Goal: Task Accomplishment & Management: Use online tool/utility

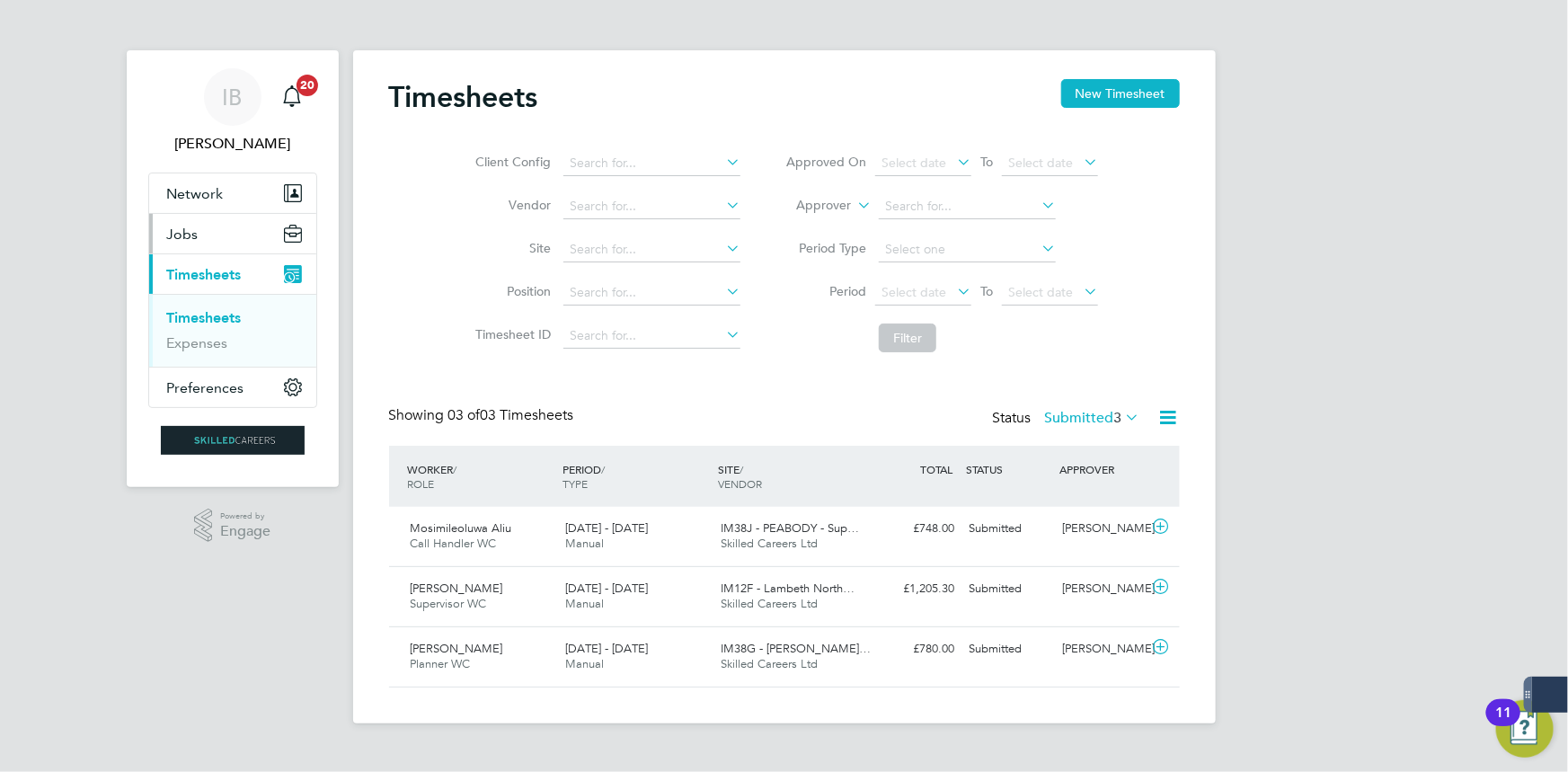
click at [237, 244] on button "Jobs" at bounding box center [232, 233] width 167 height 39
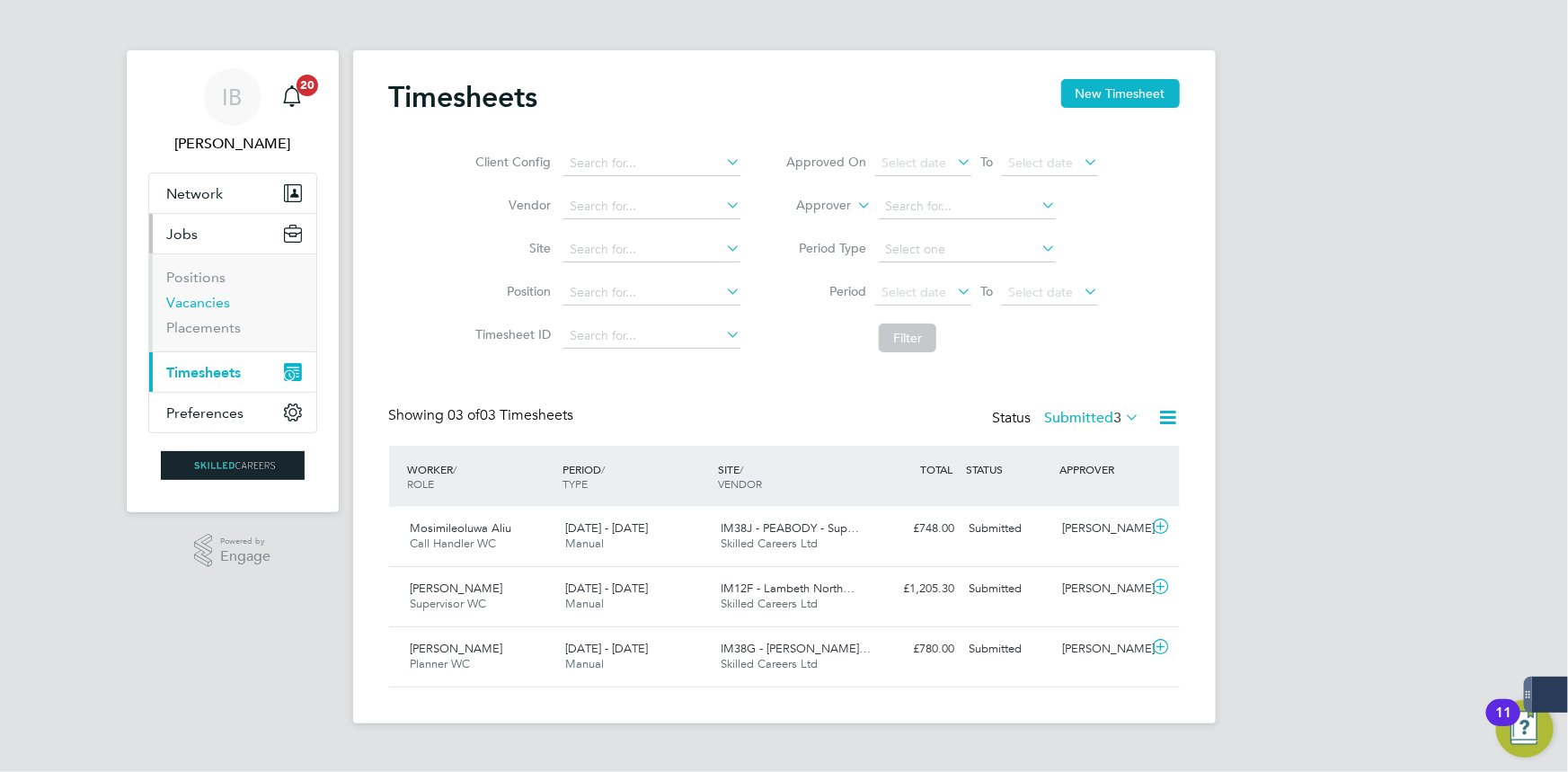
click at [194, 305] on link "Vacancies" at bounding box center [199, 303] width 64 height 17
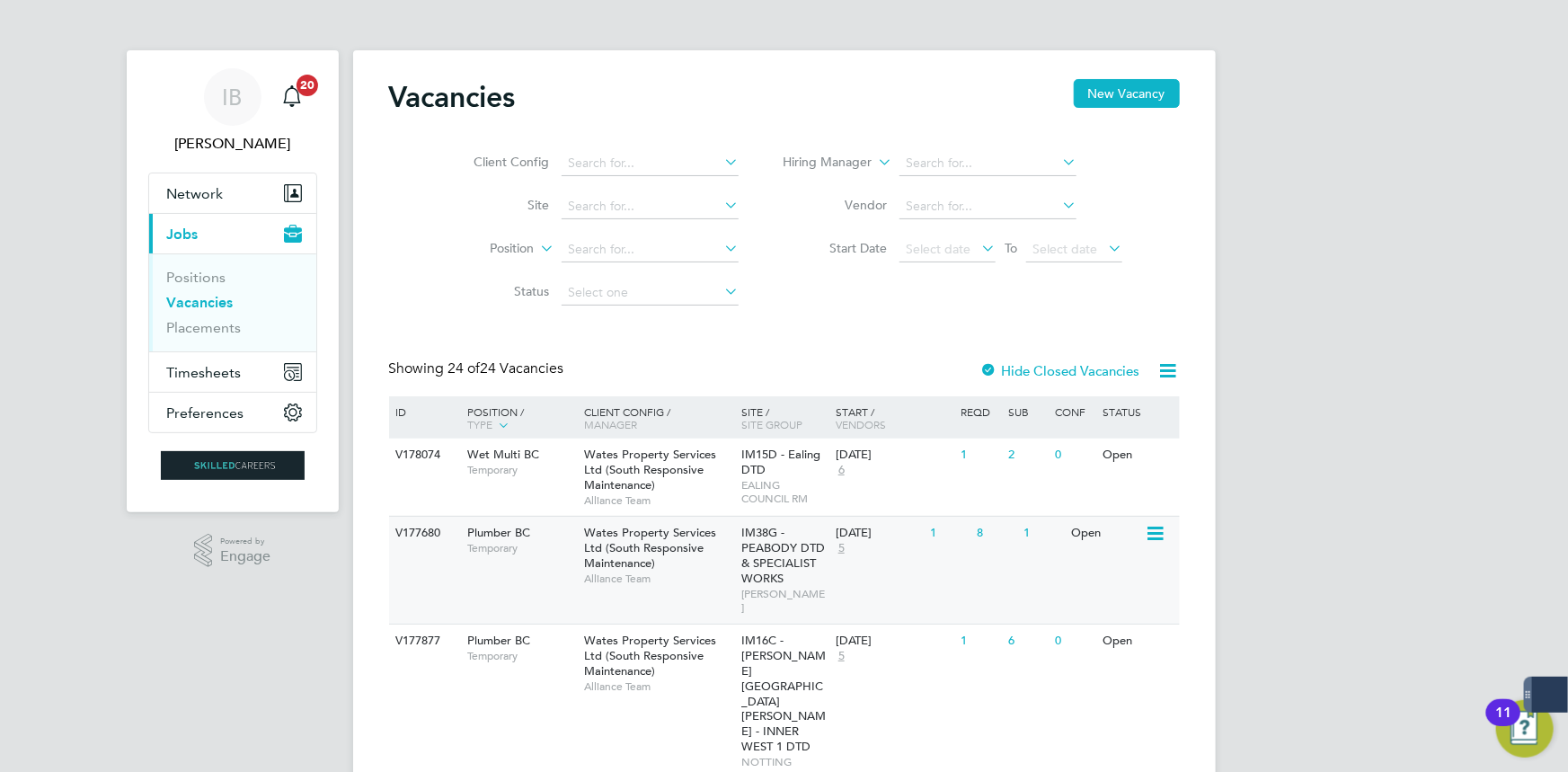
click at [543, 549] on span "Temporary" at bounding box center [521, 548] width 108 height 14
click at [220, 254] on ul "Positions Vacancies Placements" at bounding box center [232, 303] width 167 height 98
click at [231, 215] on button "Current page: Jobs" at bounding box center [232, 233] width 167 height 39
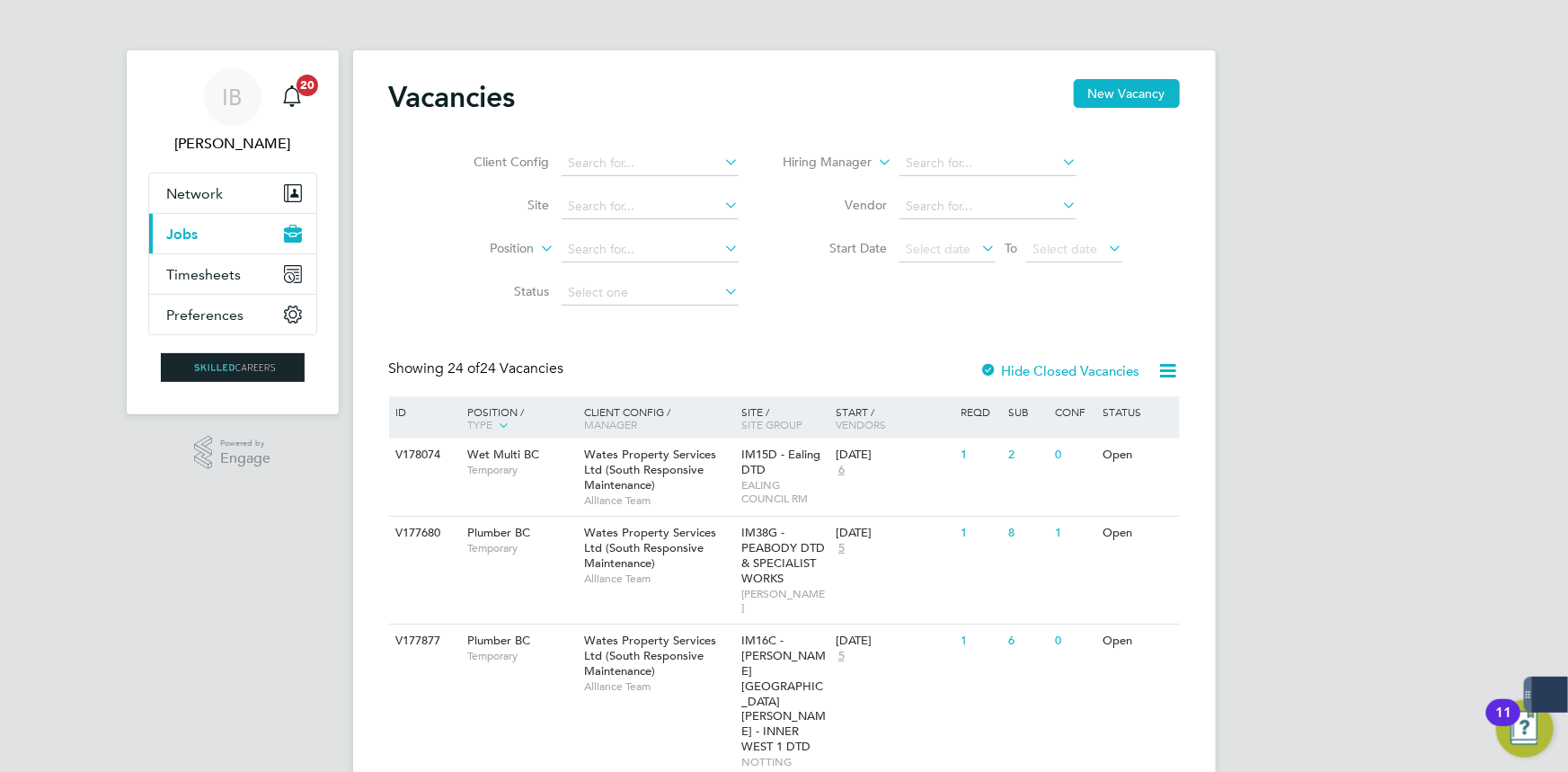
click at [220, 252] on button "Current page: Jobs" at bounding box center [232, 233] width 167 height 39
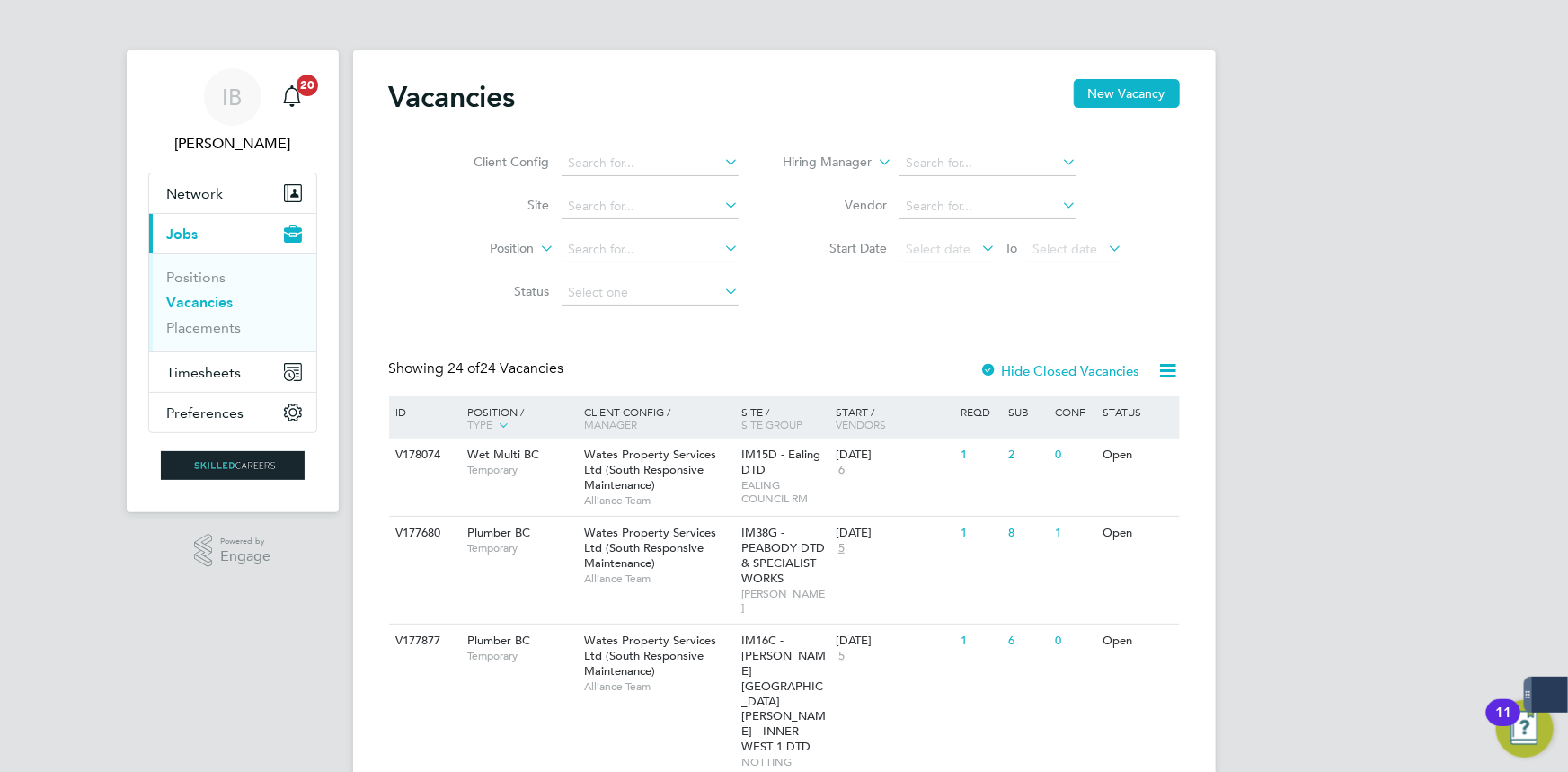
click at [229, 217] on button "Current page: Jobs" at bounding box center [232, 233] width 167 height 39
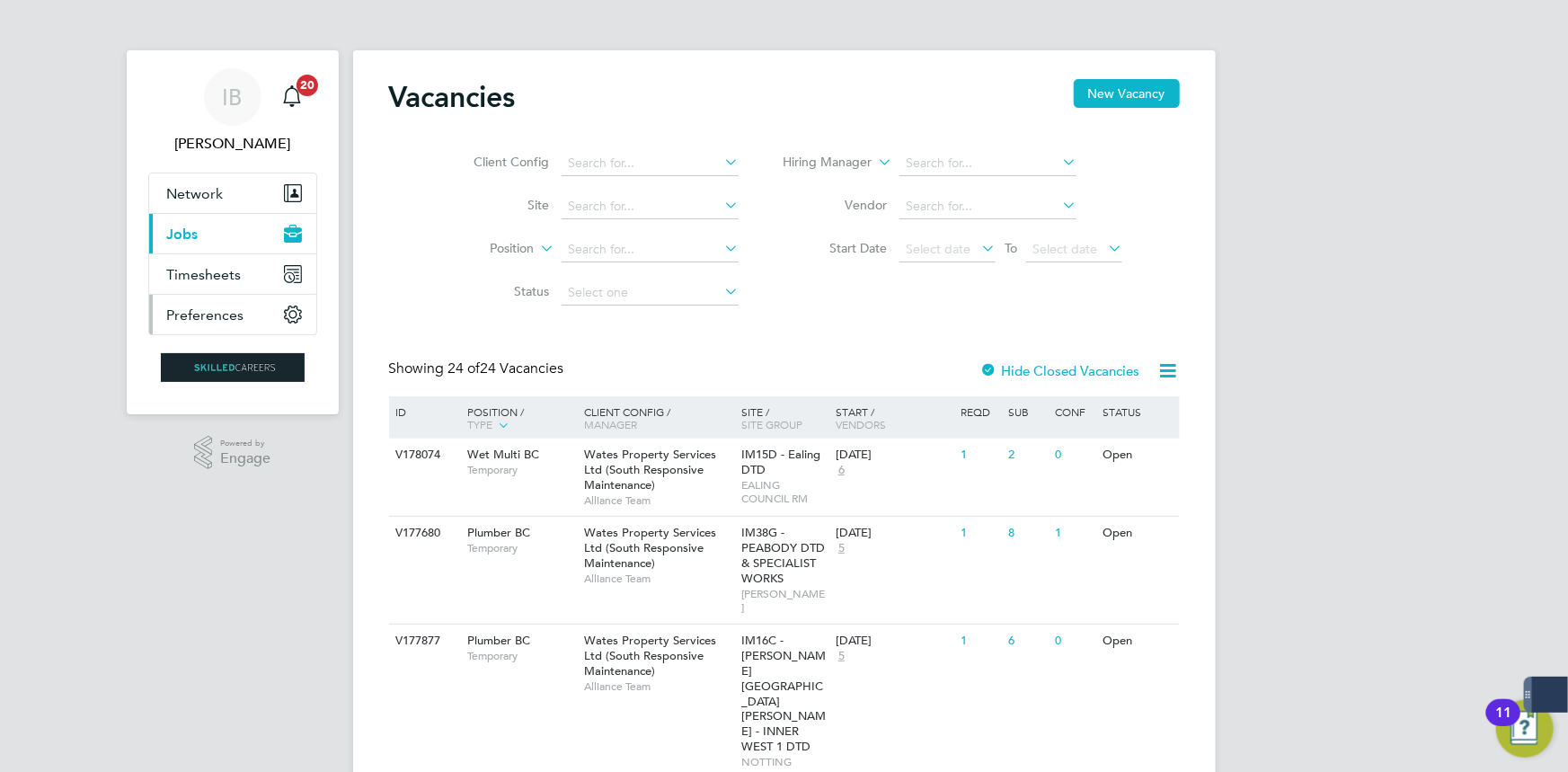
click at [227, 300] on button "Preferences" at bounding box center [232, 314] width 167 height 39
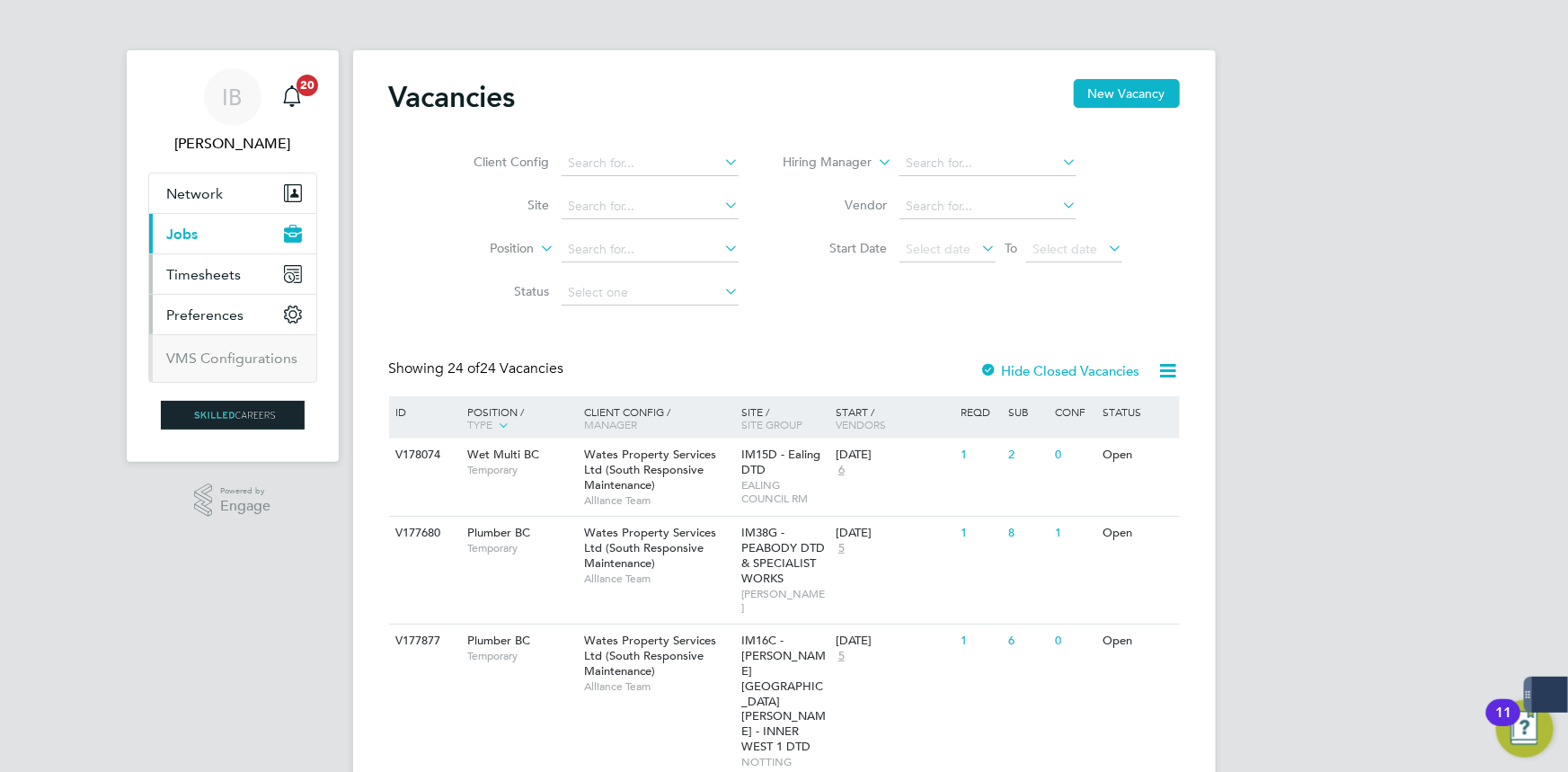
click at [224, 286] on button "Timesheets" at bounding box center [232, 274] width 167 height 39
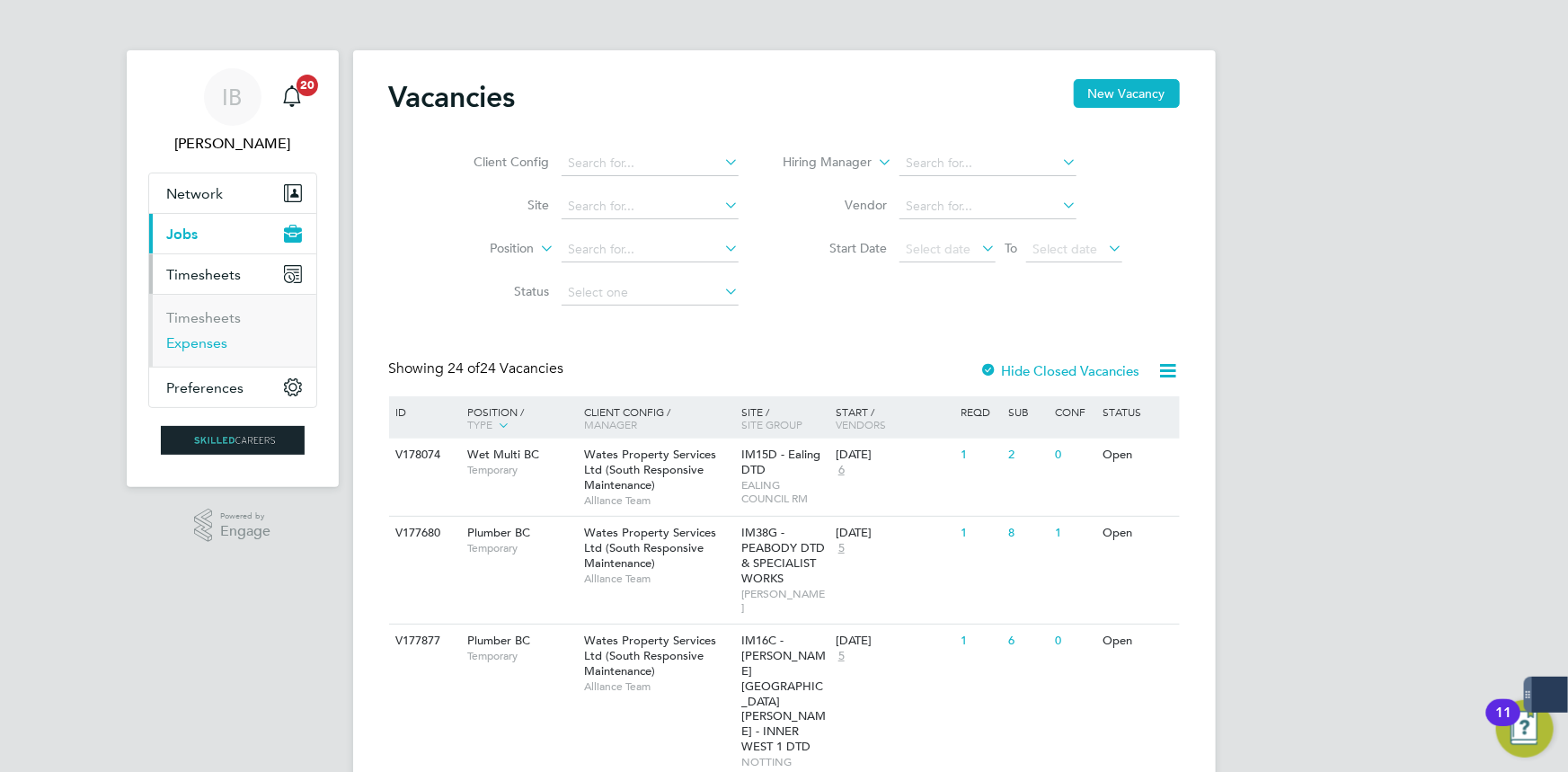
click at [193, 343] on link "Expenses" at bounding box center [198, 343] width 61 height 17
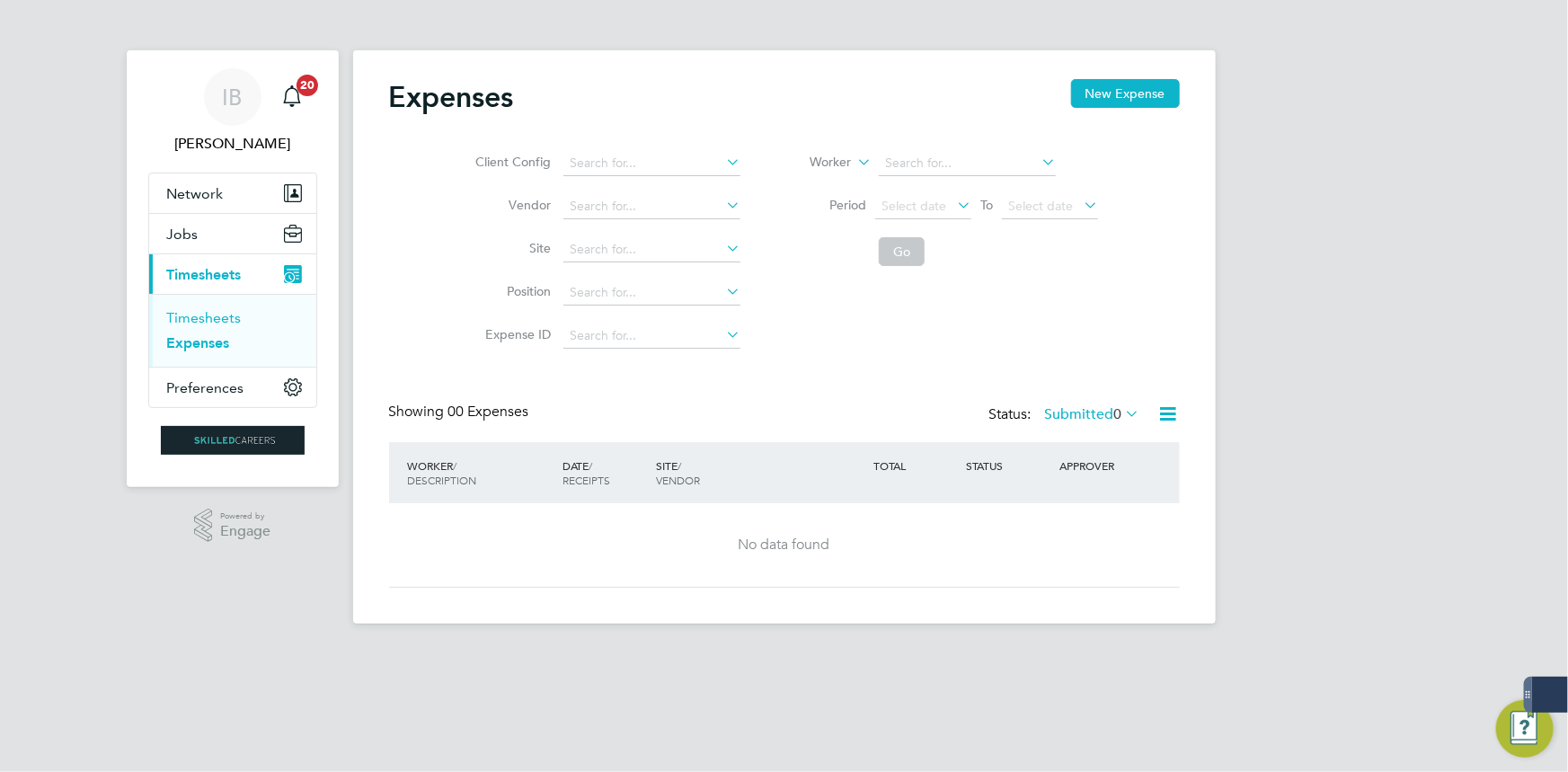
click at [216, 321] on link "Timesheets" at bounding box center [204, 318] width 74 height 17
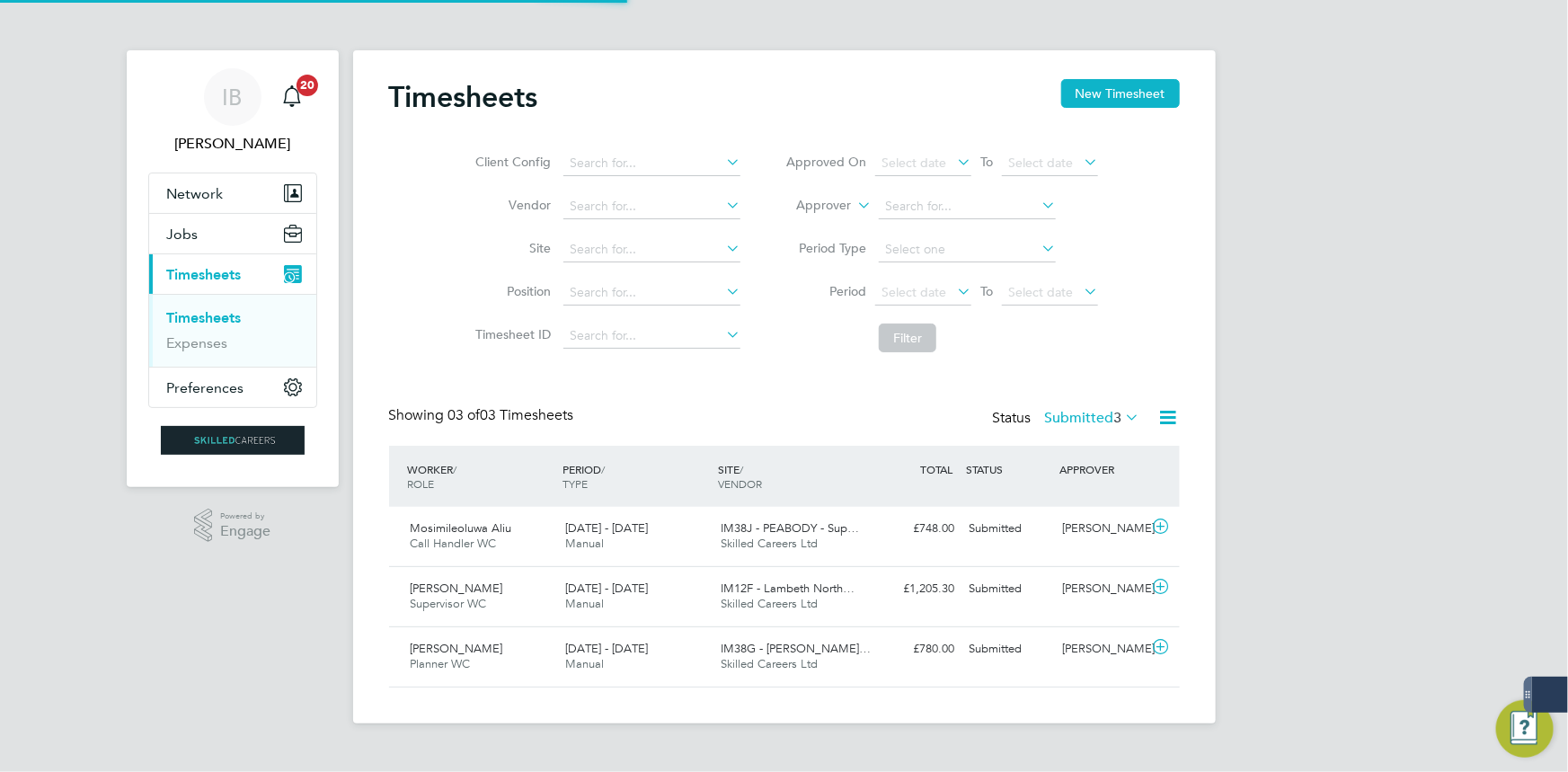
scroll to position [45, 156]
